Goal: Information Seeking & Learning: Understand process/instructions

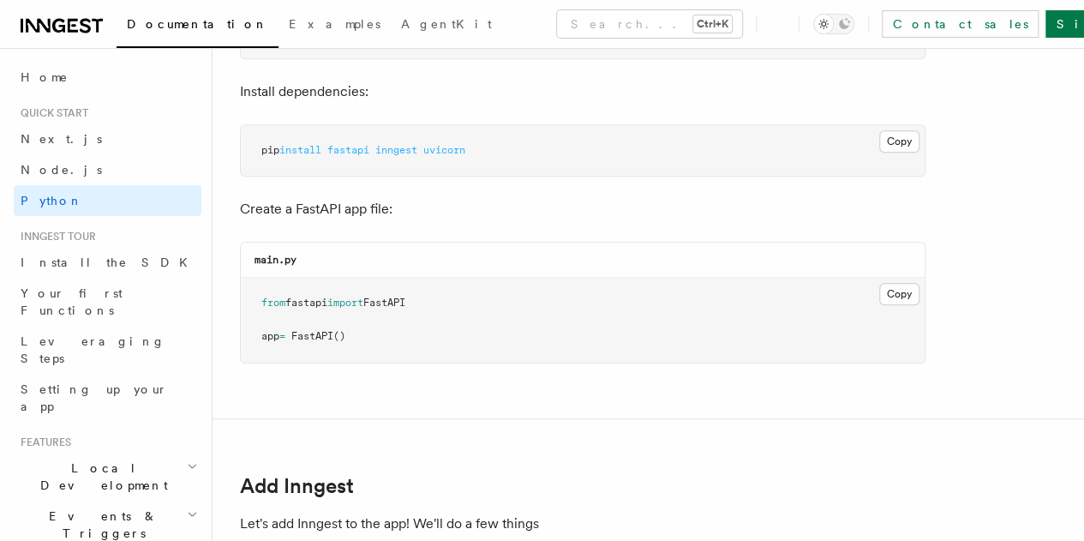
scroll to position [643, 0]
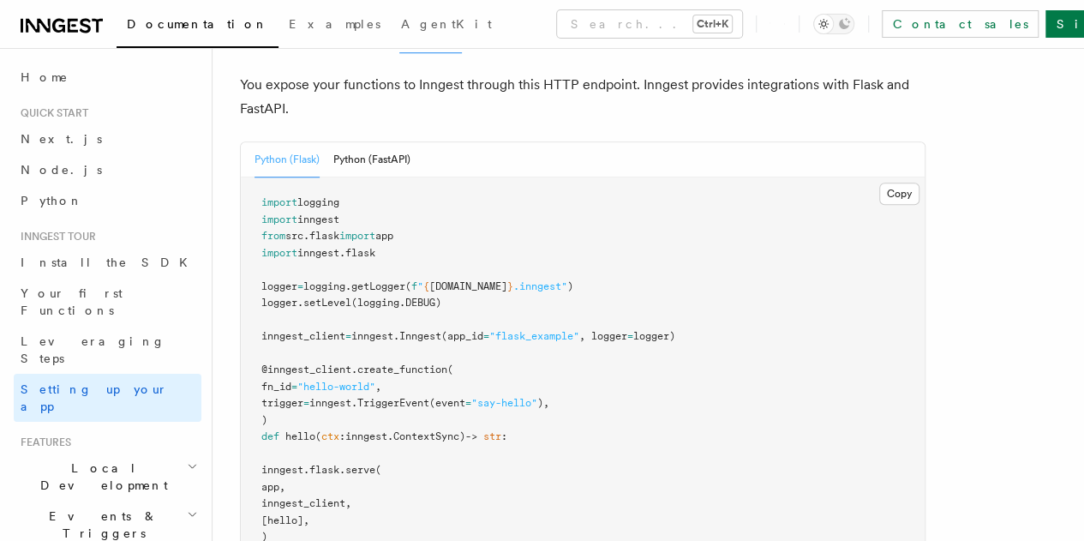
scroll to position [715, 0]
click at [384, 143] on button "Python (FastAPI)" at bounding box center [371, 160] width 77 height 35
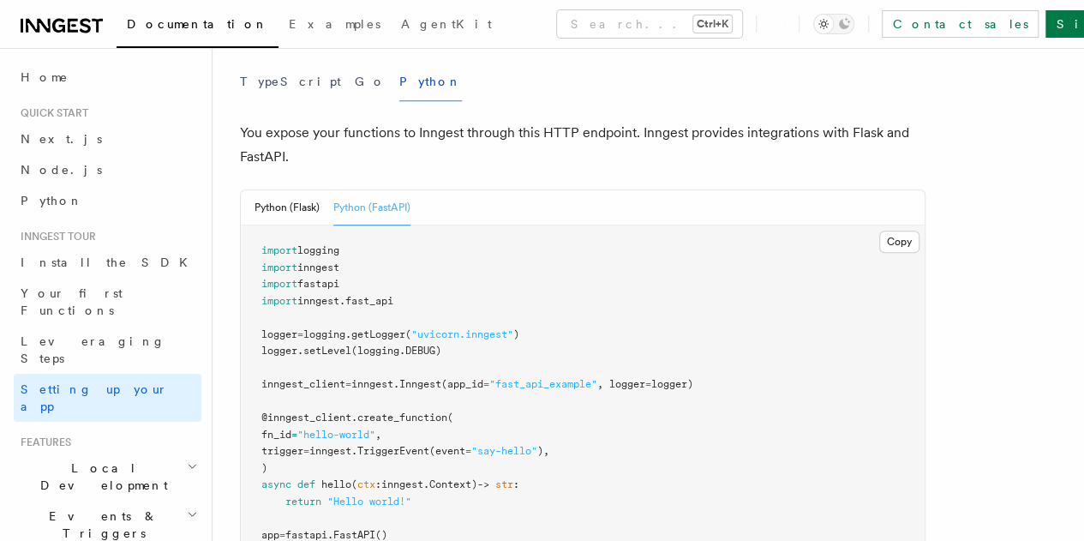
scroll to position [752, 0]
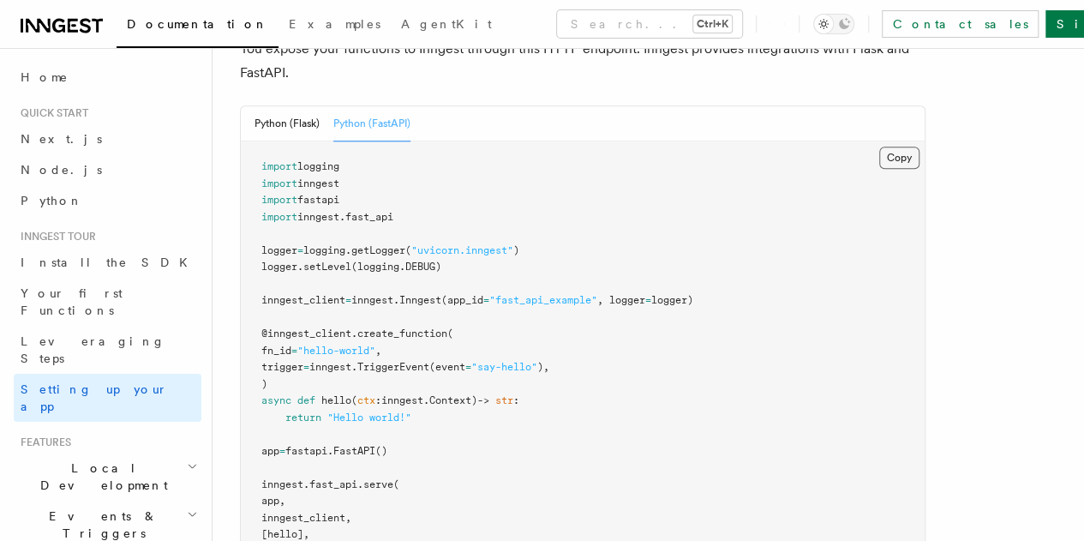
click at [879, 147] on button "Copy Copied" at bounding box center [899, 158] width 40 height 22
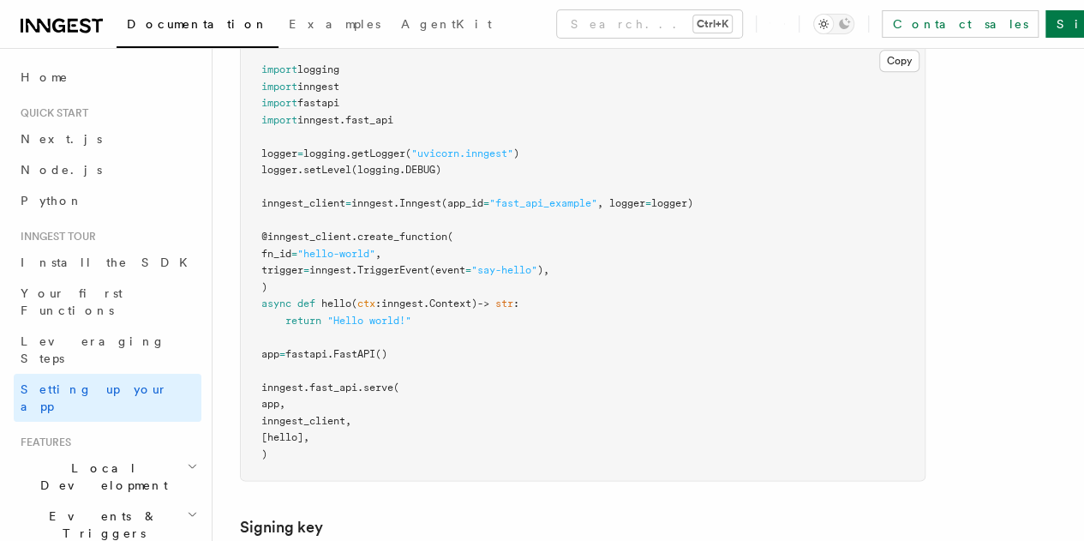
scroll to position [847, 0]
click at [763, 145] on pre "import logging import inngest import fastapi import inngest . fast_api logger =…" at bounding box center [583, 262] width 684 height 435
click at [542, 153] on pre "import logging import inngest import fastapi import inngest . fast_api logger =…" at bounding box center [583, 262] width 684 height 435
click at [706, 253] on pre "import logging import inngest import fastapi import inngest . fast_api logger =…" at bounding box center [583, 262] width 684 height 435
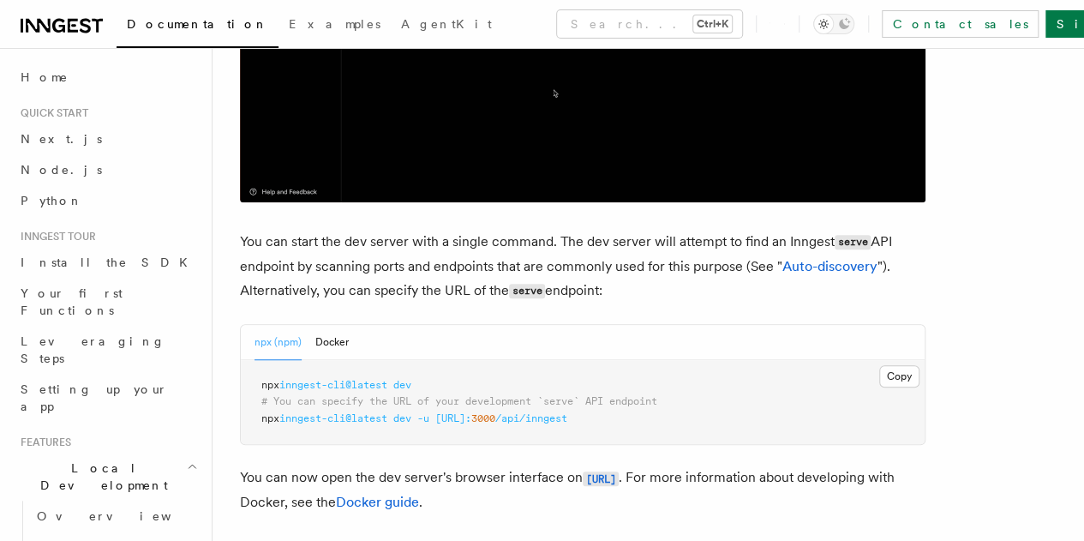
scroll to position [608, 0]
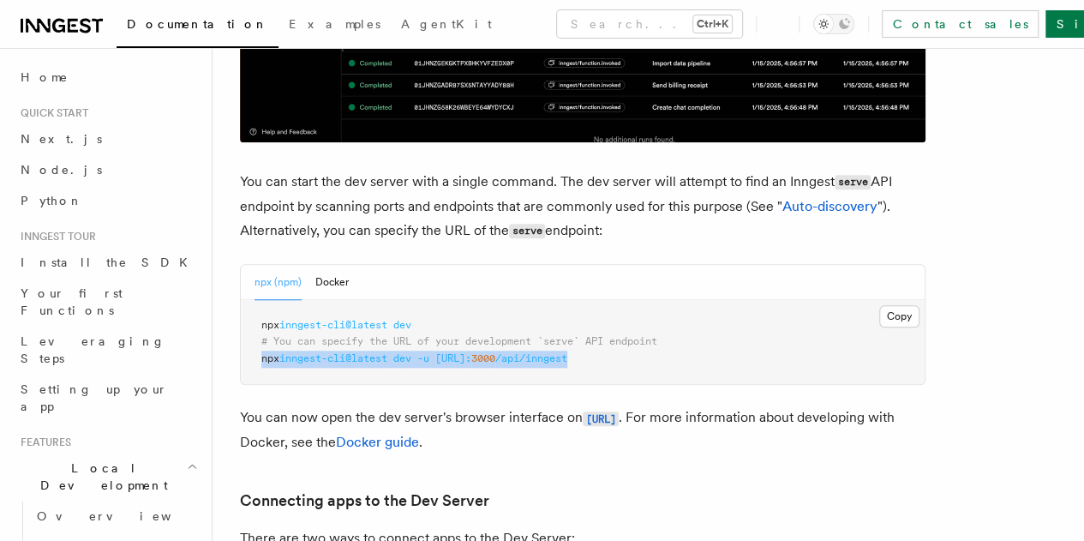
drag, startPoint x: 660, startPoint y: 317, endPoint x: 237, endPoint y: 323, distance: 423.4
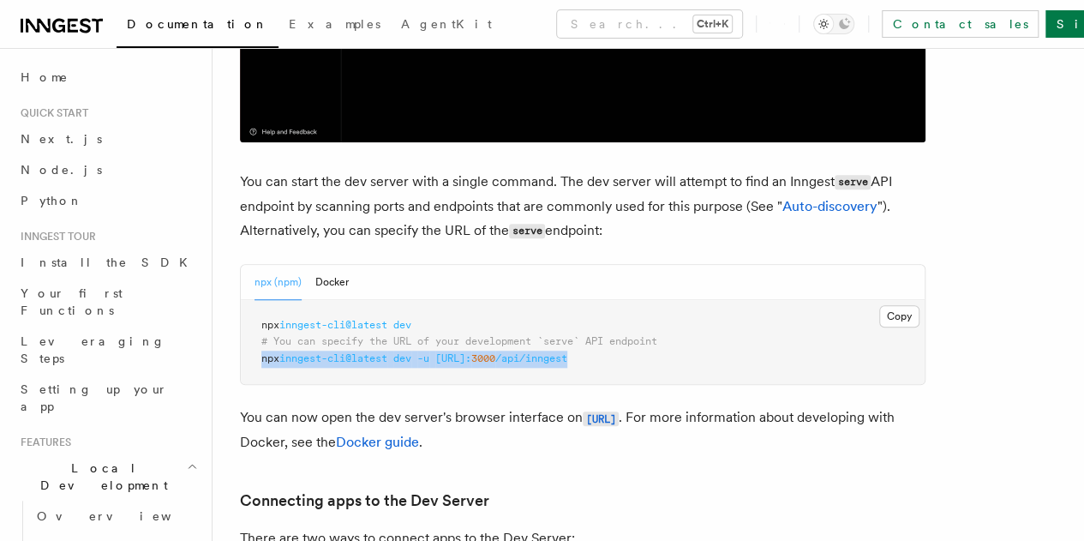
copy span "npx inngest-cli@latest dev -u http://localhost: 3000 /api/inngest"
click at [560, 300] on pre "npx inngest-cli@latest dev # You can specify the URL of your development `serve…" at bounding box center [583, 342] width 684 height 85
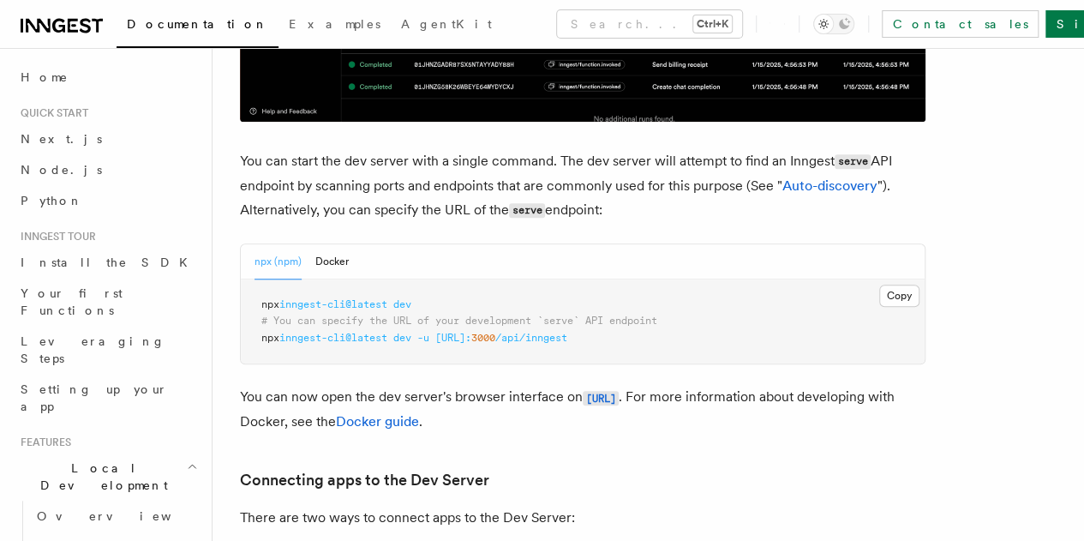
scroll to position [629, 0]
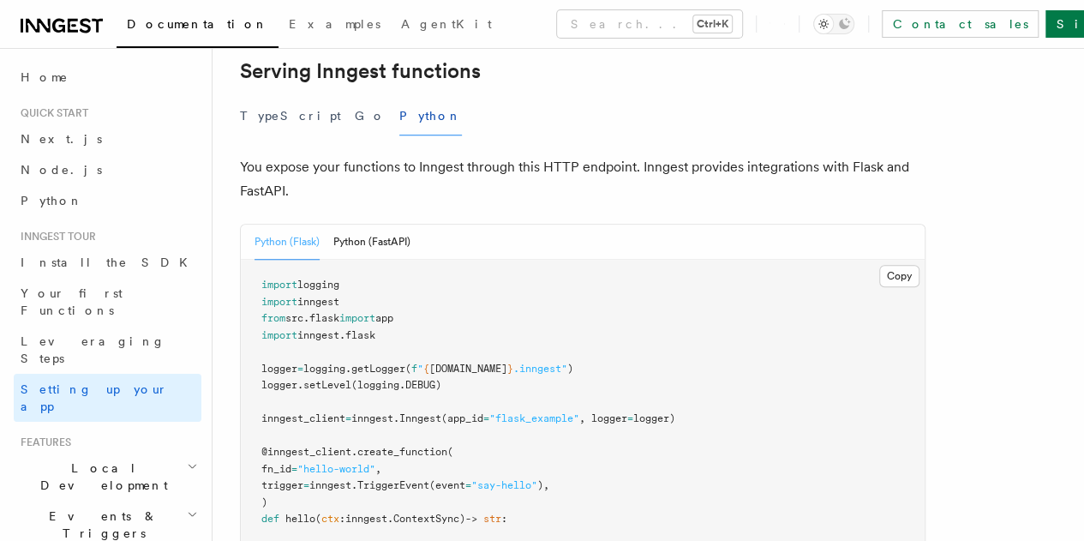
scroll to position [634, 0]
click at [381, 224] on button "Python (FastAPI)" at bounding box center [371, 241] width 77 height 35
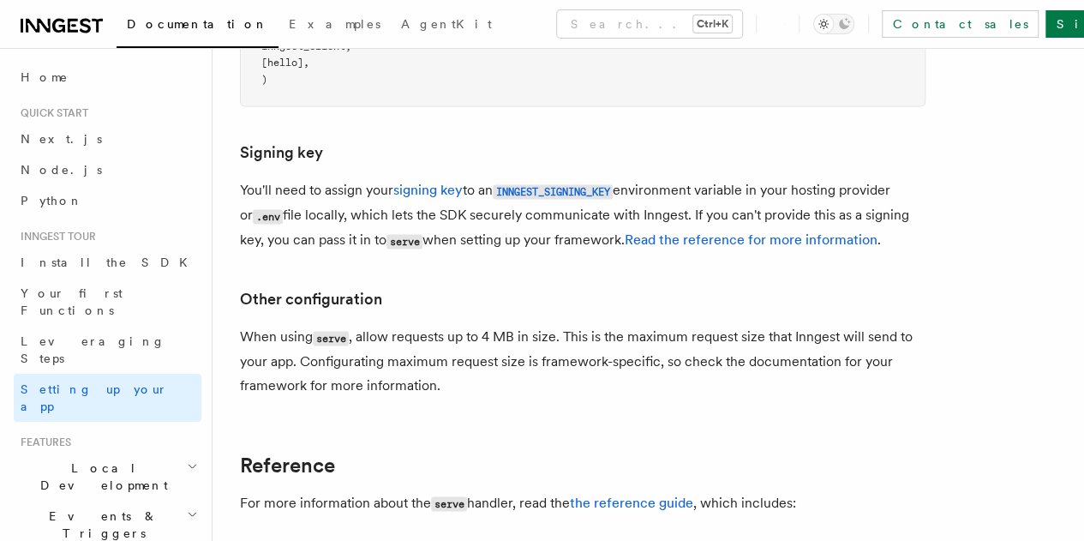
scroll to position [1224, 0]
drag, startPoint x: 280, startPoint y: 129, endPoint x: 418, endPoint y: 129, distance: 138.0
click at [418, 177] on p "You'll need to assign your signing key to an INNGEST_SIGNING_KEY environment va…" at bounding box center [583, 214] width 686 height 75
click at [418, 181] on link "signing key" at bounding box center [427, 189] width 69 height 16
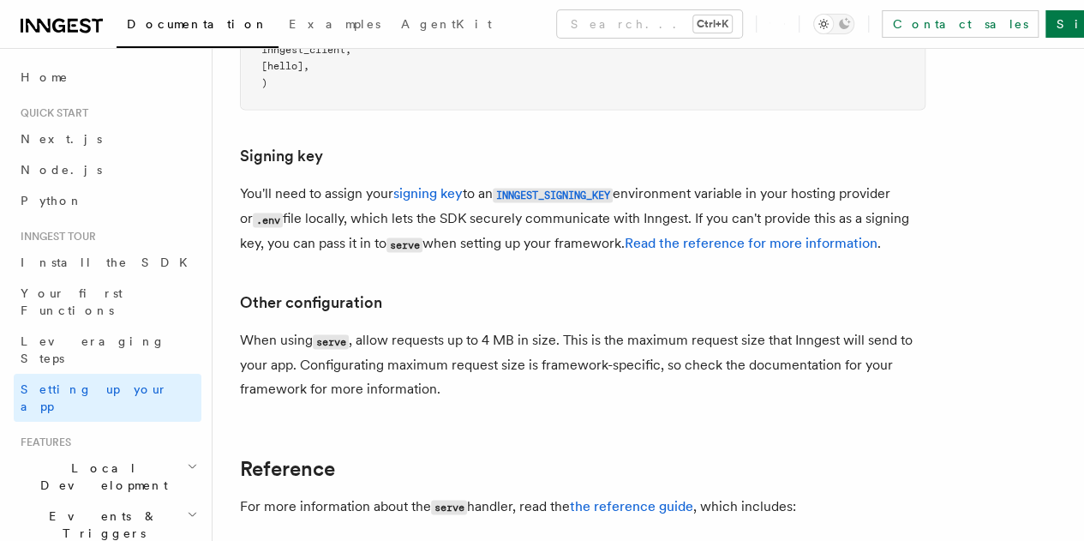
scroll to position [1219, 0]
click at [449, 186] on link "signing key" at bounding box center [427, 194] width 69 height 16
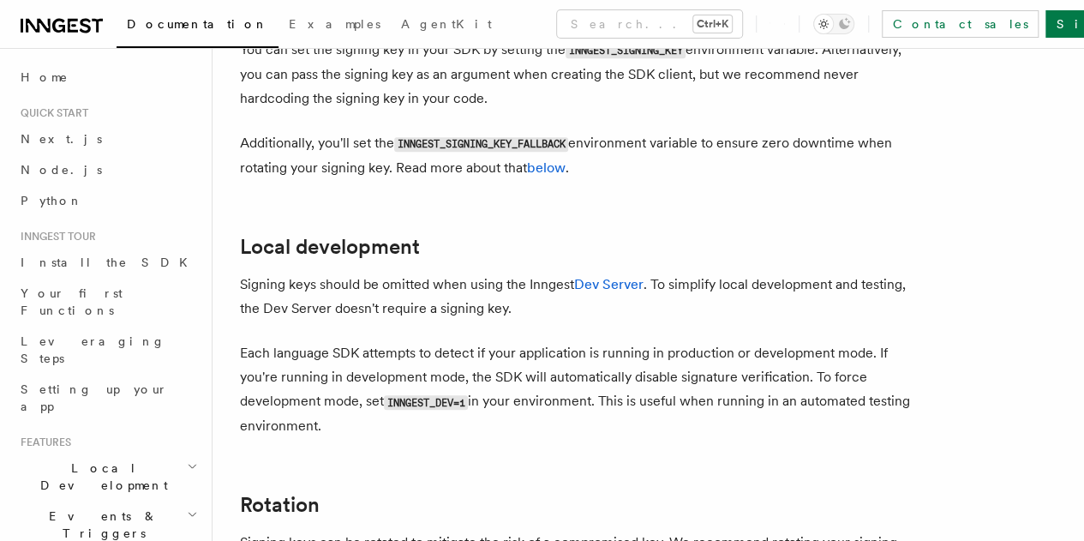
scroll to position [725, 0]
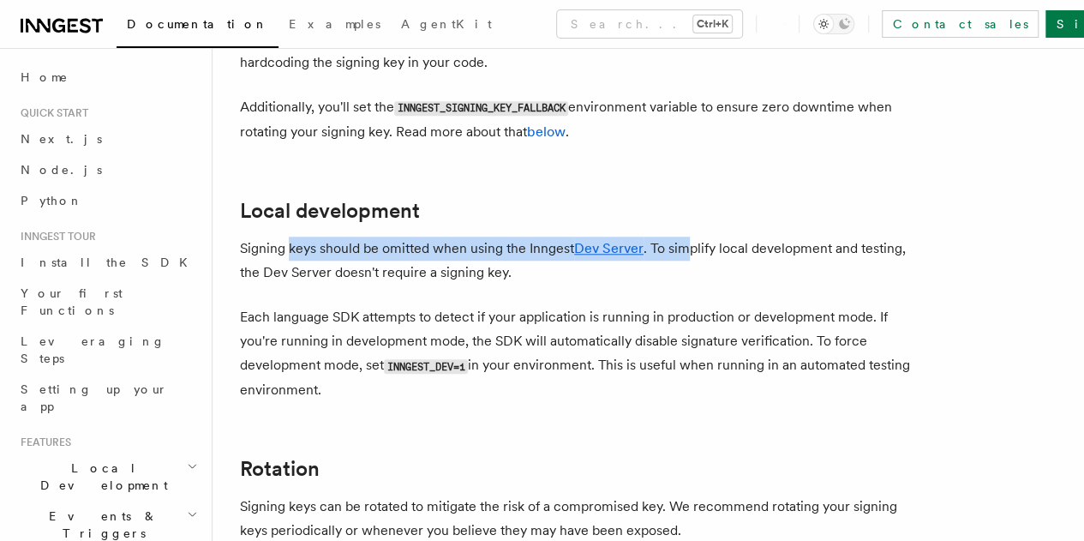
drag, startPoint x: 291, startPoint y: 246, endPoint x: 691, endPoint y: 253, distance: 399.4
click at [691, 253] on p "Signing keys should be omitted when using the Inngest Dev Server . To simplify …" at bounding box center [583, 261] width 686 height 48
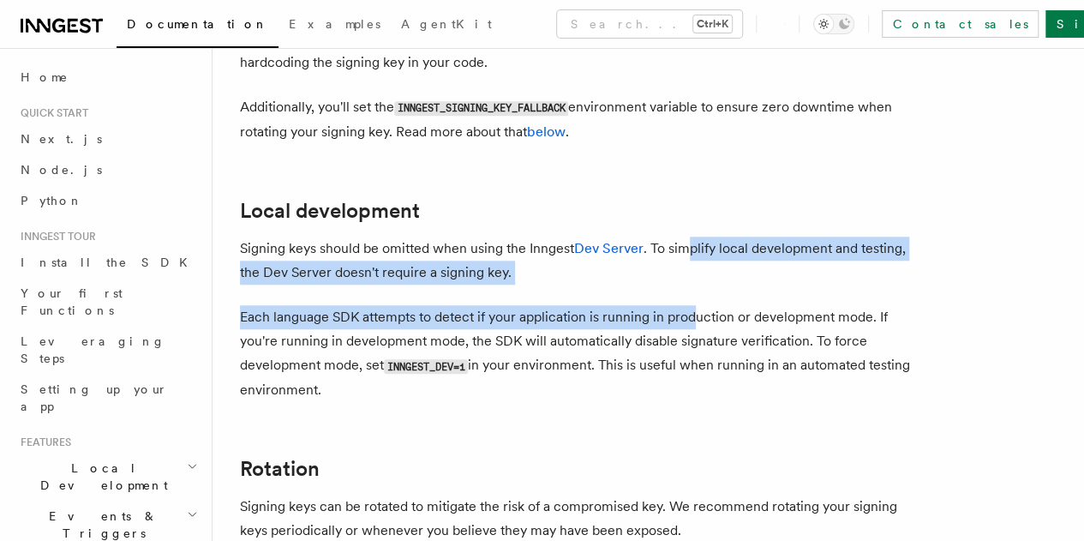
drag, startPoint x: 689, startPoint y: 248, endPoint x: 697, endPoint y: 292, distance: 45.2
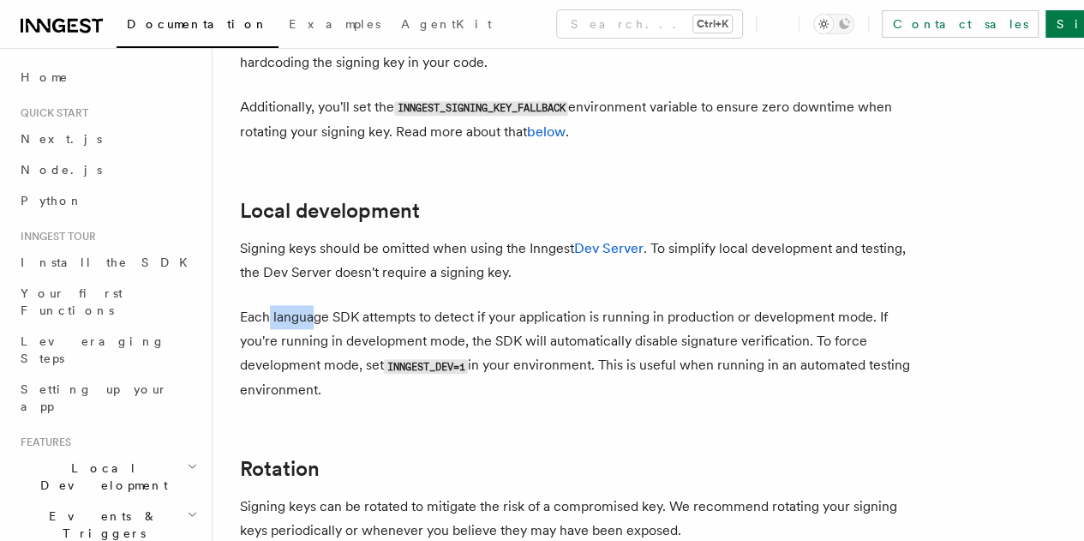
drag, startPoint x: 271, startPoint y: 315, endPoint x: 317, endPoint y: 319, distance: 46.4
click at [317, 319] on p "Each language SDK attempts to detect if your application is running in producti…" at bounding box center [583, 353] width 686 height 97
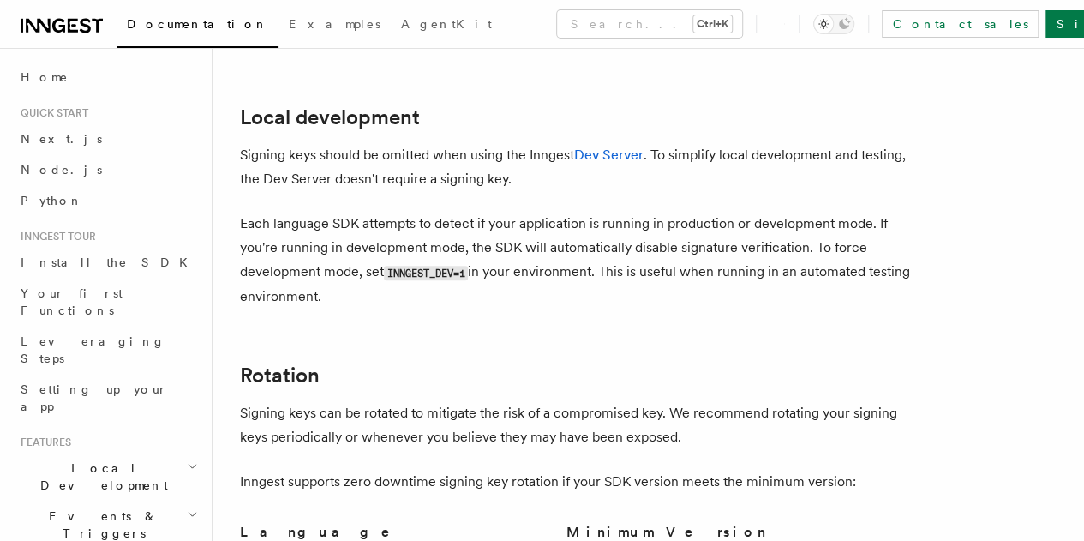
scroll to position [827, 0]
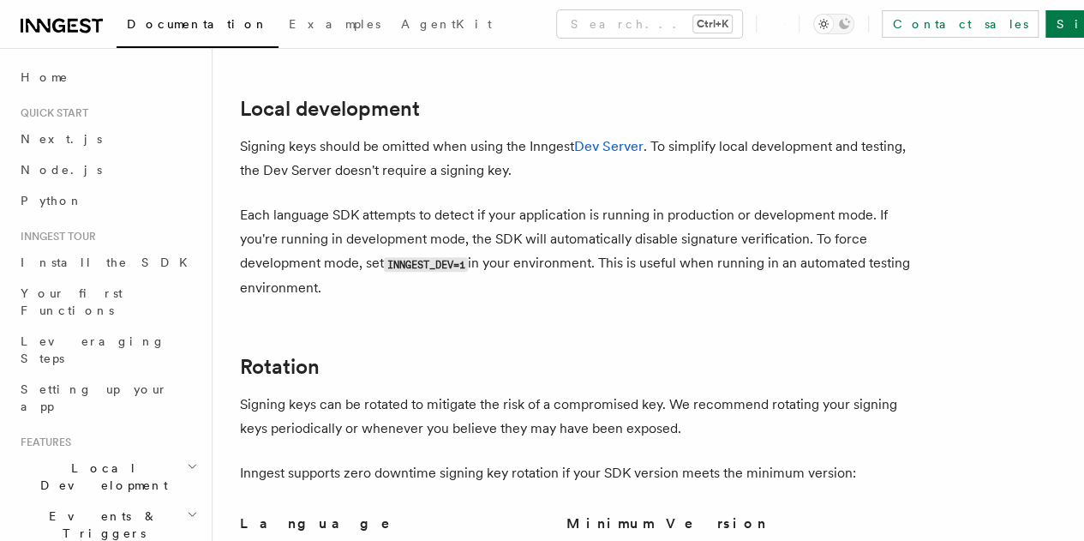
drag, startPoint x: 340, startPoint y: 216, endPoint x: 544, endPoint y: 281, distance: 214.1
click at [544, 281] on p "Each language SDK attempts to detect if your application is running in producti…" at bounding box center [583, 251] width 686 height 97
drag, startPoint x: 544, startPoint y: 281, endPoint x: 240, endPoint y: 222, distance: 309.9
click at [240, 222] on p "Each language SDK attempts to detect if your application is running in producti…" at bounding box center [583, 251] width 686 height 97
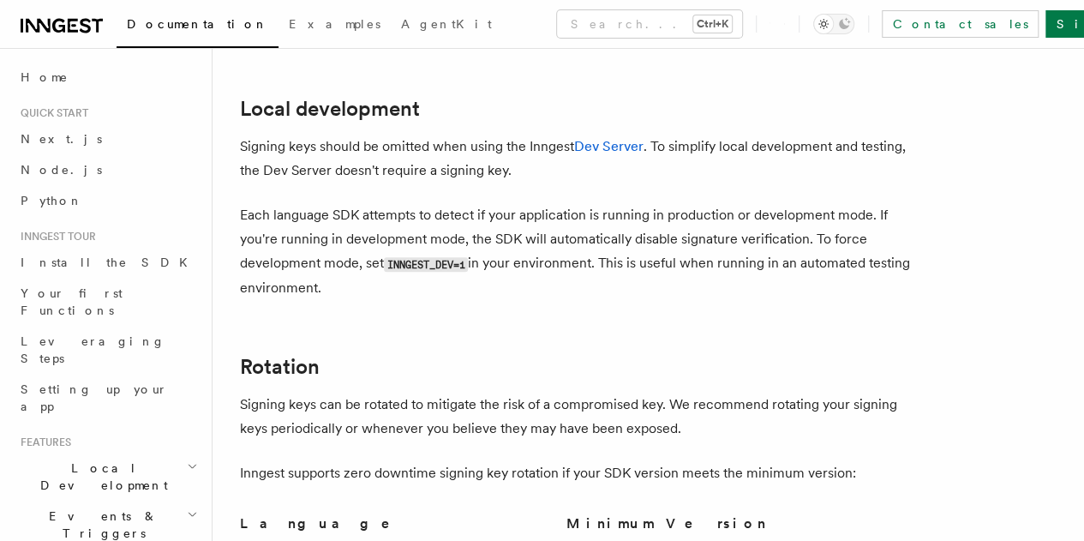
copy p "Each language SDK attempts to detect if your application is running in producti…"
click at [478, 305] on article "Platform Deployment Signing keys Inngest uses signing keys to secure communicat…" at bounding box center [648, 540] width 817 height 2584
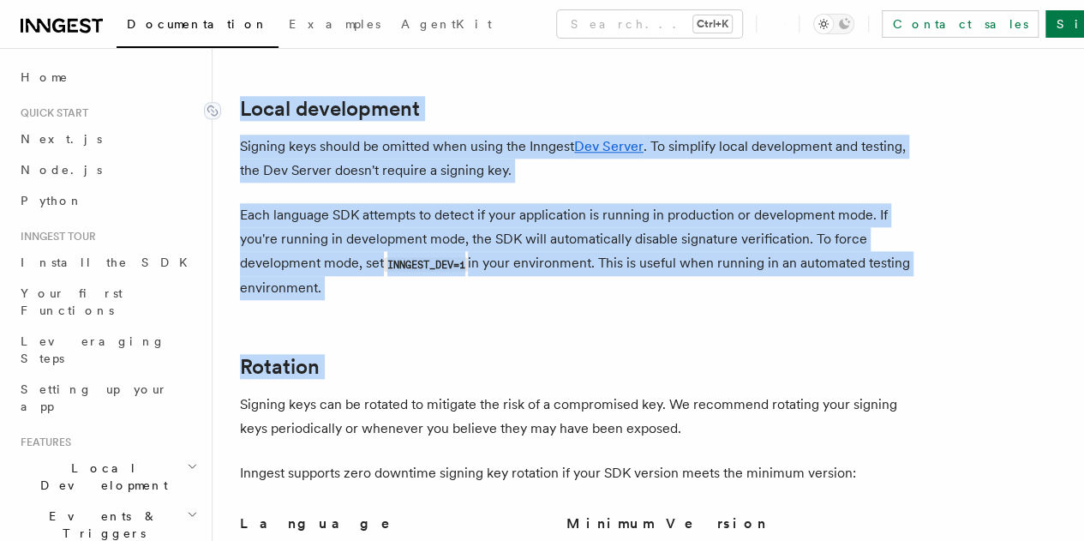
drag, startPoint x: 478, startPoint y: 305, endPoint x: 236, endPoint y: 114, distance: 308.7
click at [240, 114] on article "Platform Deployment Signing keys Inngest uses signing keys to secure communicat…" at bounding box center [648, 540] width 817 height 2584
click at [499, 274] on p "Each language SDK attempts to detect if your application is running in producti…" at bounding box center [583, 251] width 686 height 97
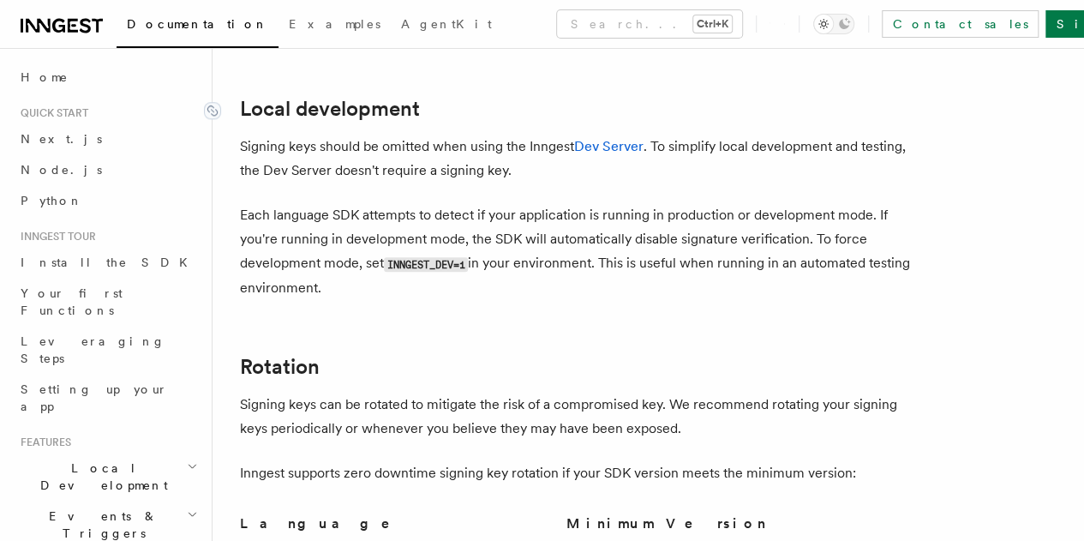
drag, startPoint x: 482, startPoint y: 283, endPoint x: 237, endPoint y: 102, distance: 304.6
click at [240, 102] on article "Platform Deployment Signing keys Inngest uses signing keys to secure communicat…" at bounding box center [648, 540] width 817 height 2584
copy article "Local development Signing keys should be omitted when using the Inngest Dev Ser…"
